Goal: Information Seeking & Learning: Find specific fact

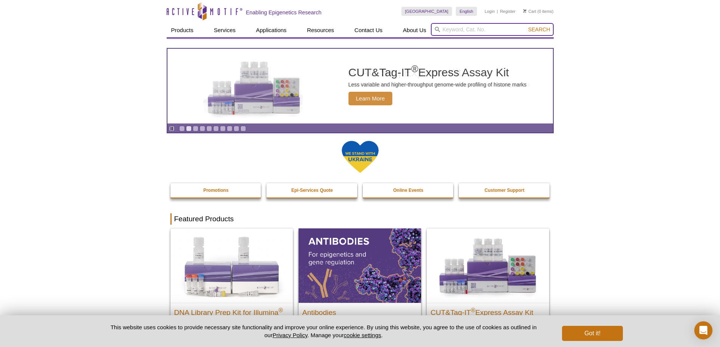
click at [467, 25] on input "search" at bounding box center [492, 29] width 123 height 13
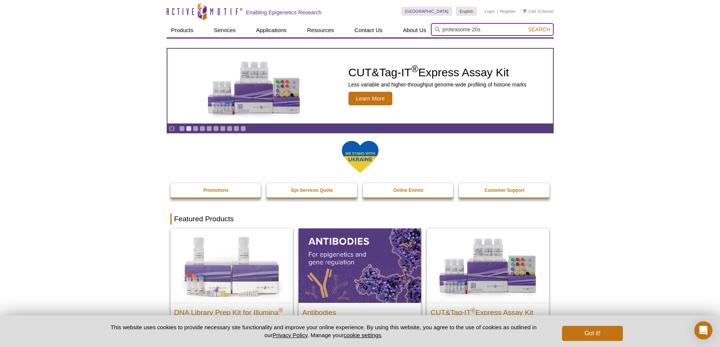
type input "proteasome 20s"
click at [526, 26] on button "Search" at bounding box center [539, 29] width 26 height 7
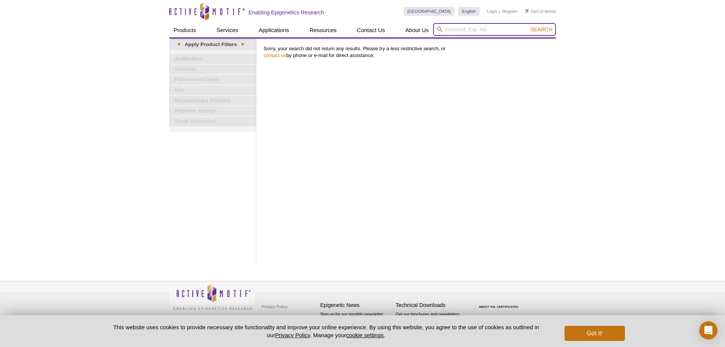
click at [462, 32] on input "search" at bounding box center [494, 29] width 123 height 13
type input "proteasome"
click at [529, 26] on button "Search" at bounding box center [542, 29] width 26 height 7
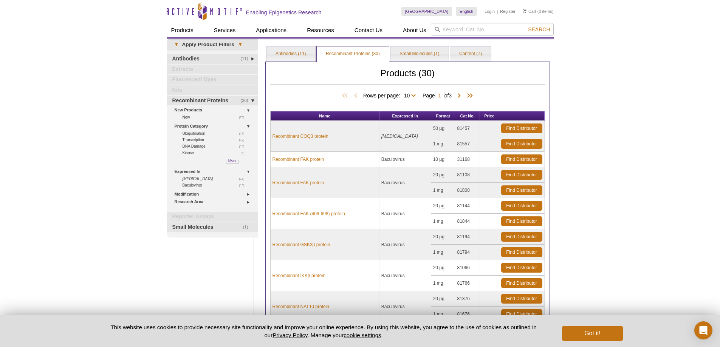
click at [408, 93] on span "Rows per page: 10 25 All 10" at bounding box center [391, 95] width 56 height 8
click at [414, 97] on span "Rows per page: 10 25 All 10" at bounding box center [391, 95] width 56 height 8
click at [413, 96] on span "Rows per page: 10 25 All 10" at bounding box center [391, 95] width 56 height 8
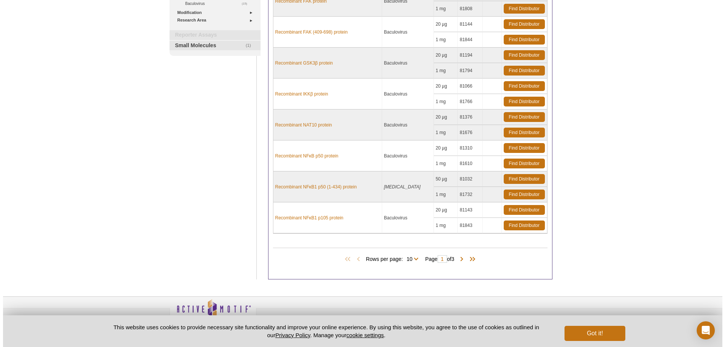
scroll to position [198, 0]
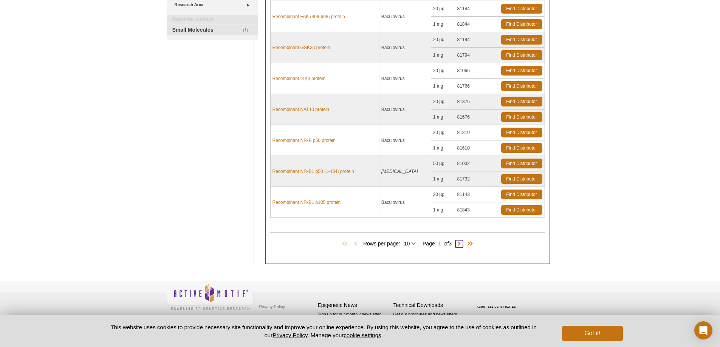
click at [460, 244] on span at bounding box center [459, 244] width 8 height 8
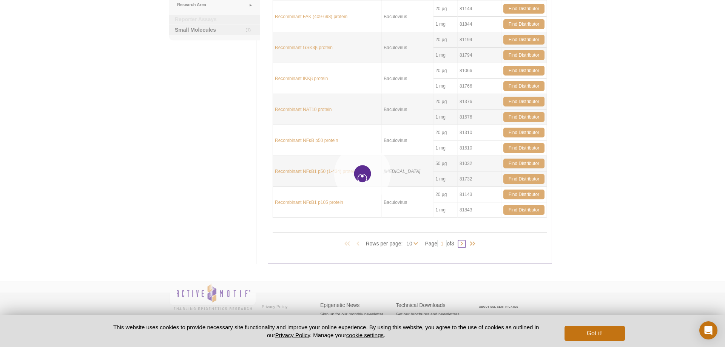
type input "2"
